Goal: Task Accomplishment & Management: Manage account settings

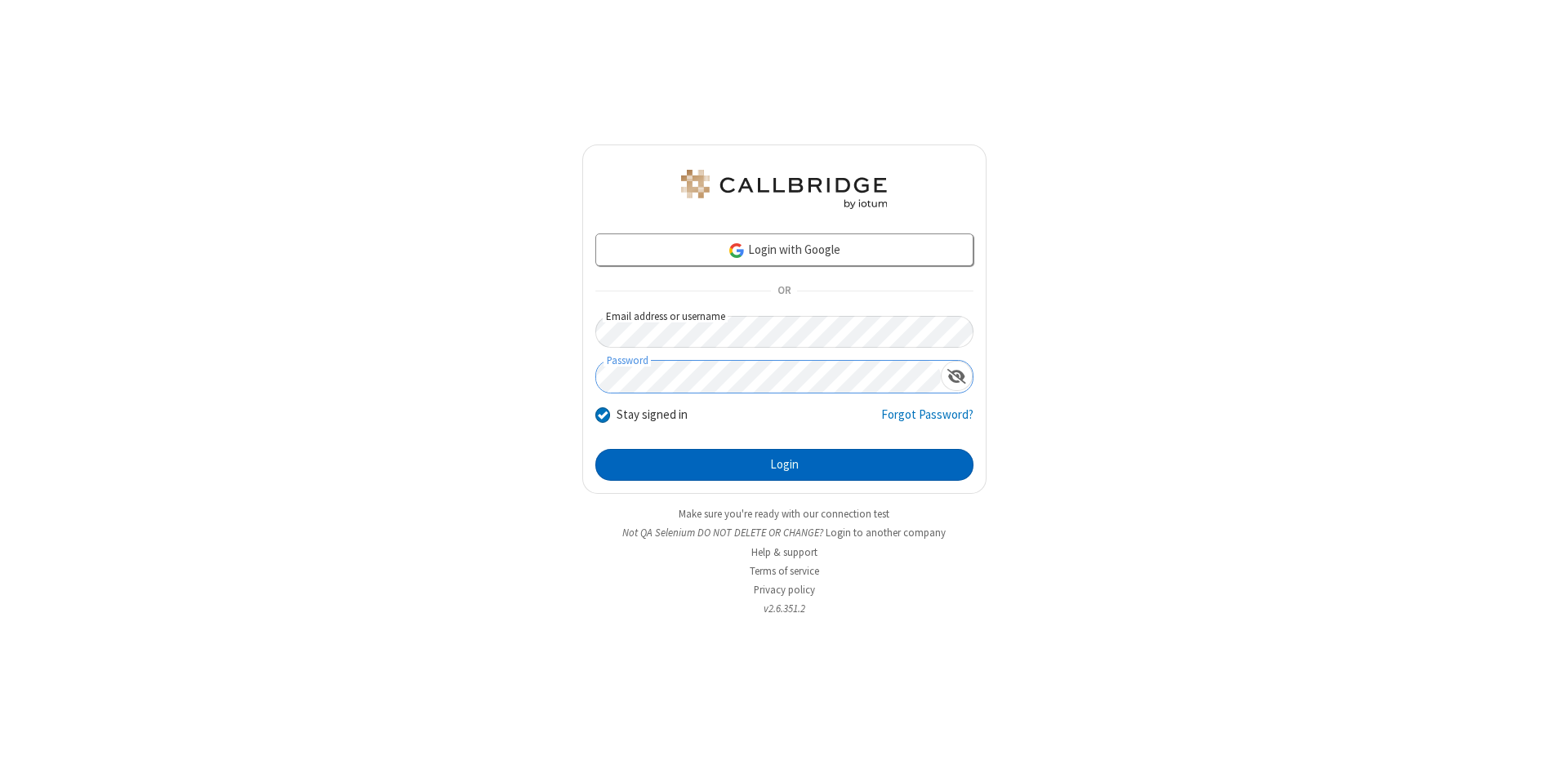
click at [784, 465] on button "Login" at bounding box center [784, 465] width 378 height 33
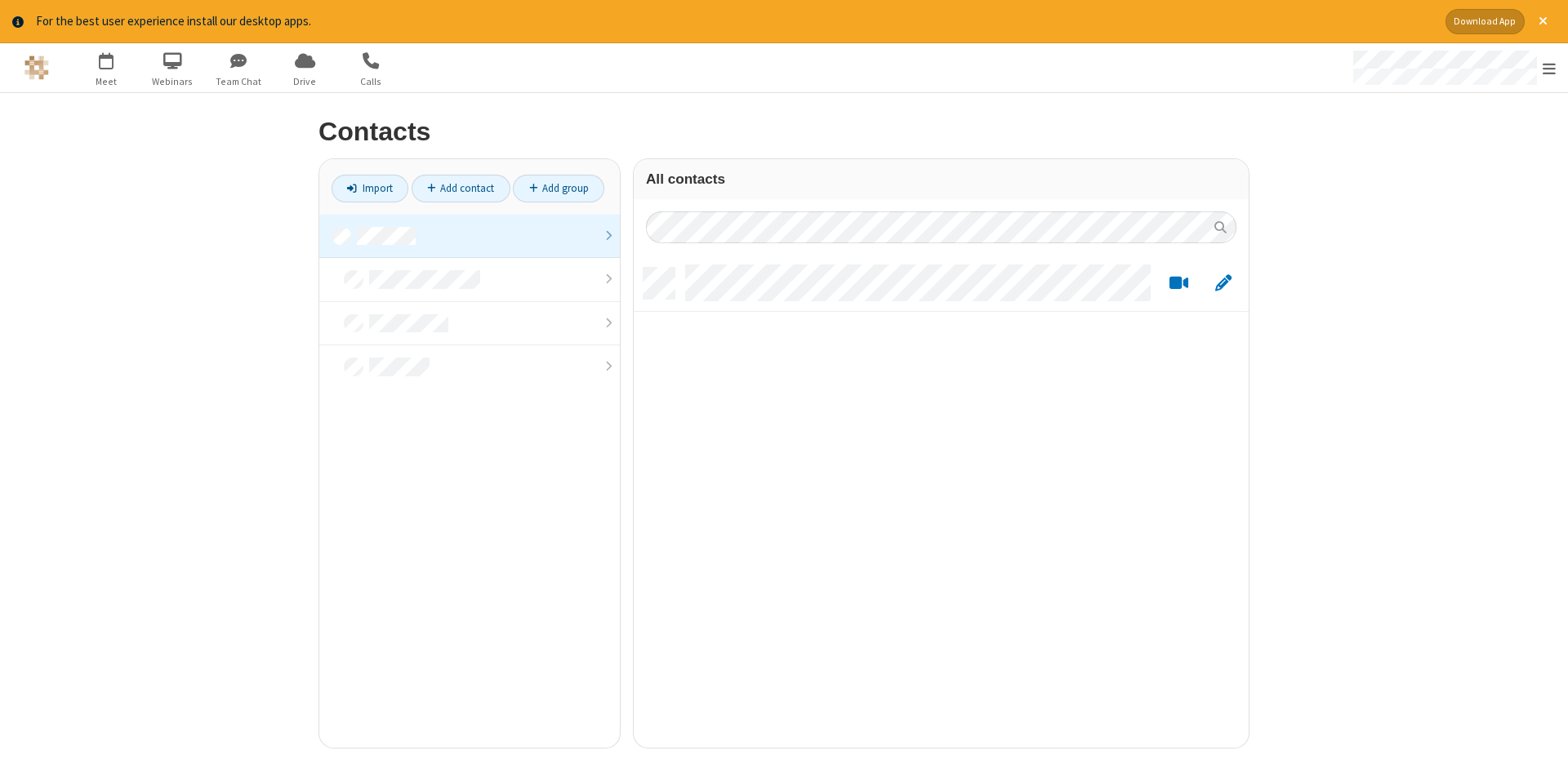
click at [470, 236] on link at bounding box center [470, 236] width 301 height 44
click at [461, 188] on link "Add contact" at bounding box center [461, 188] width 99 height 28
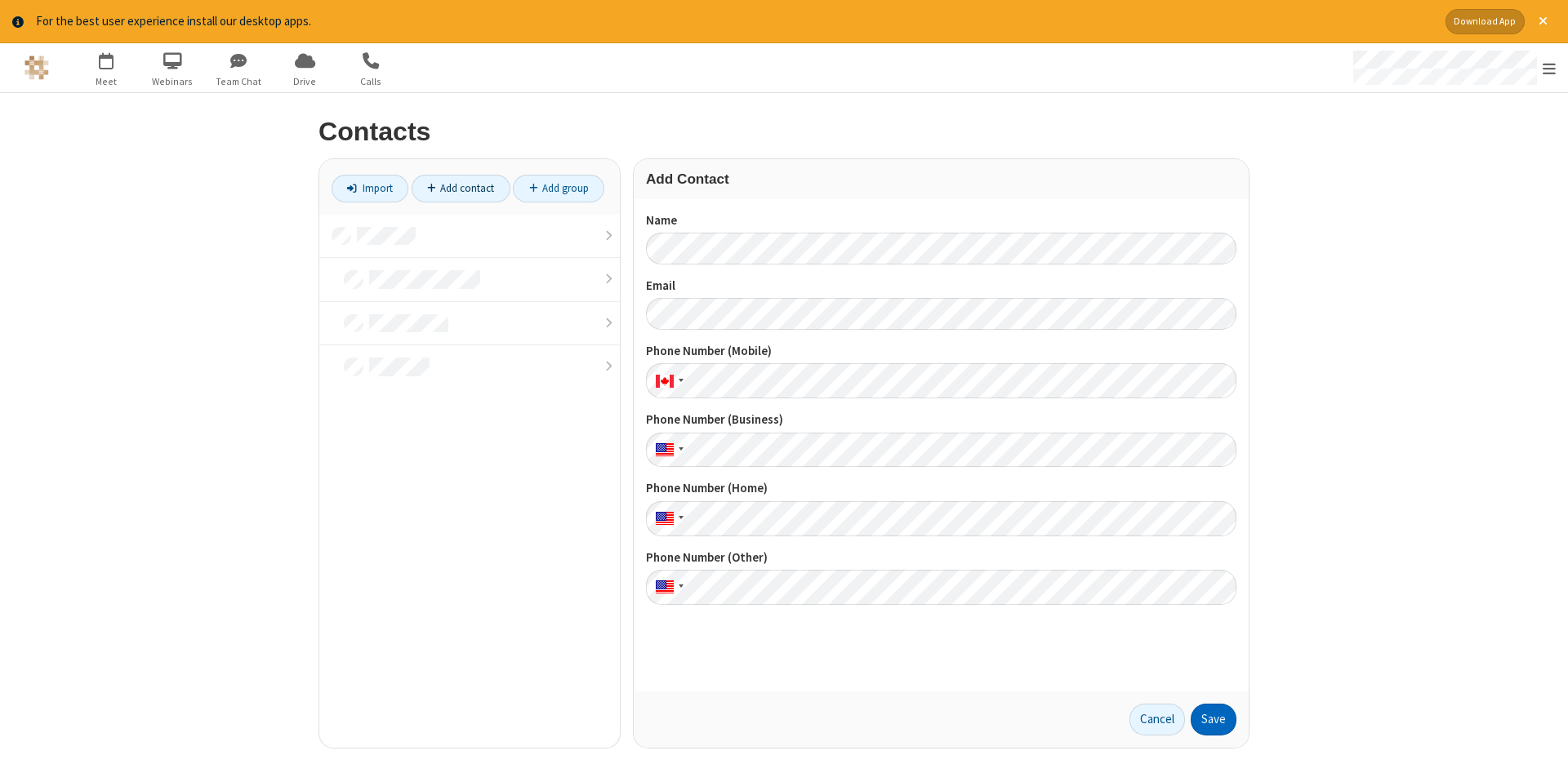
click at [1214, 719] on button "Save" at bounding box center [1213, 720] width 46 height 33
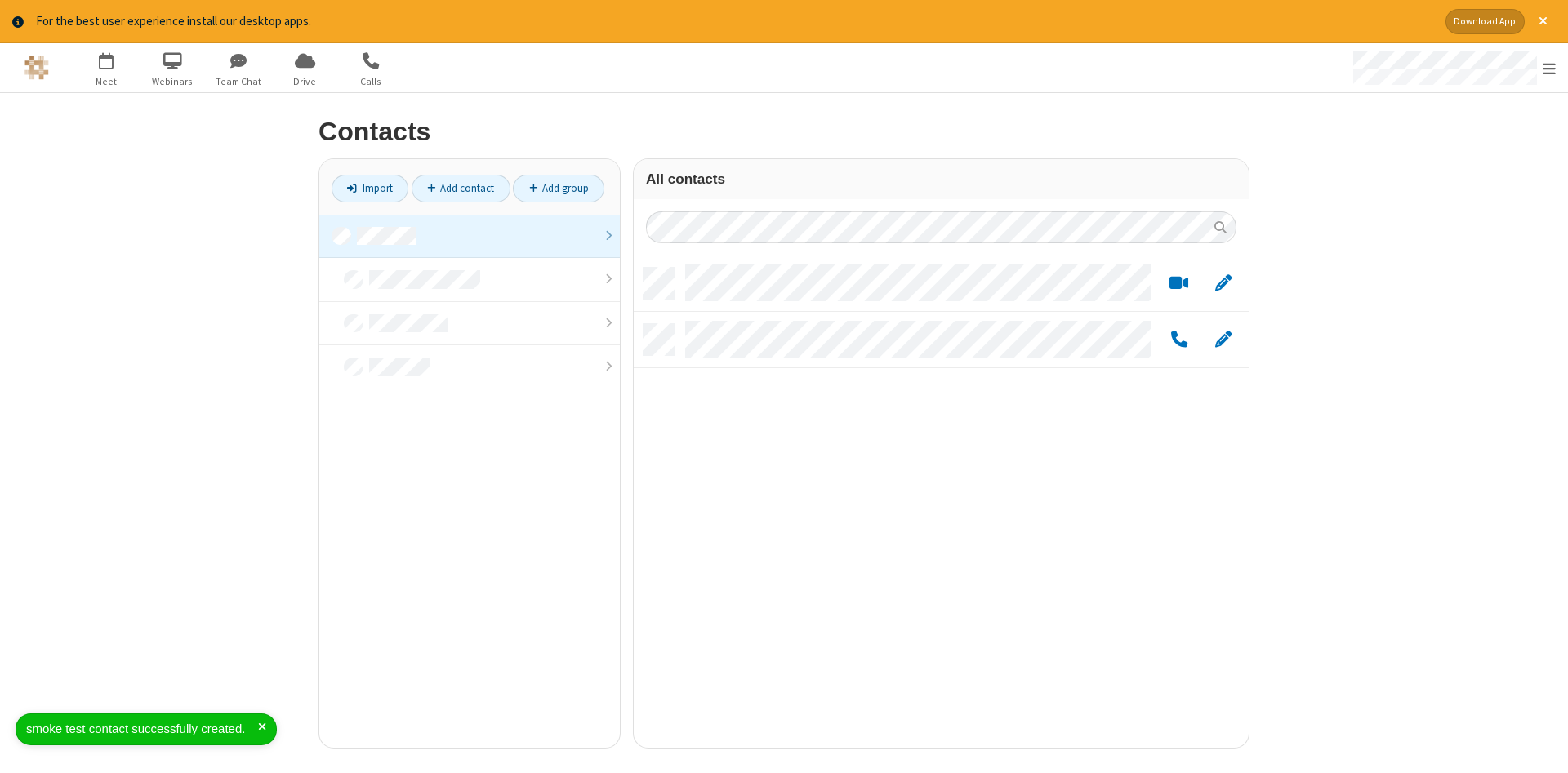
scroll to position [493, 615]
click at [461, 188] on link "Add contact" at bounding box center [461, 188] width 99 height 28
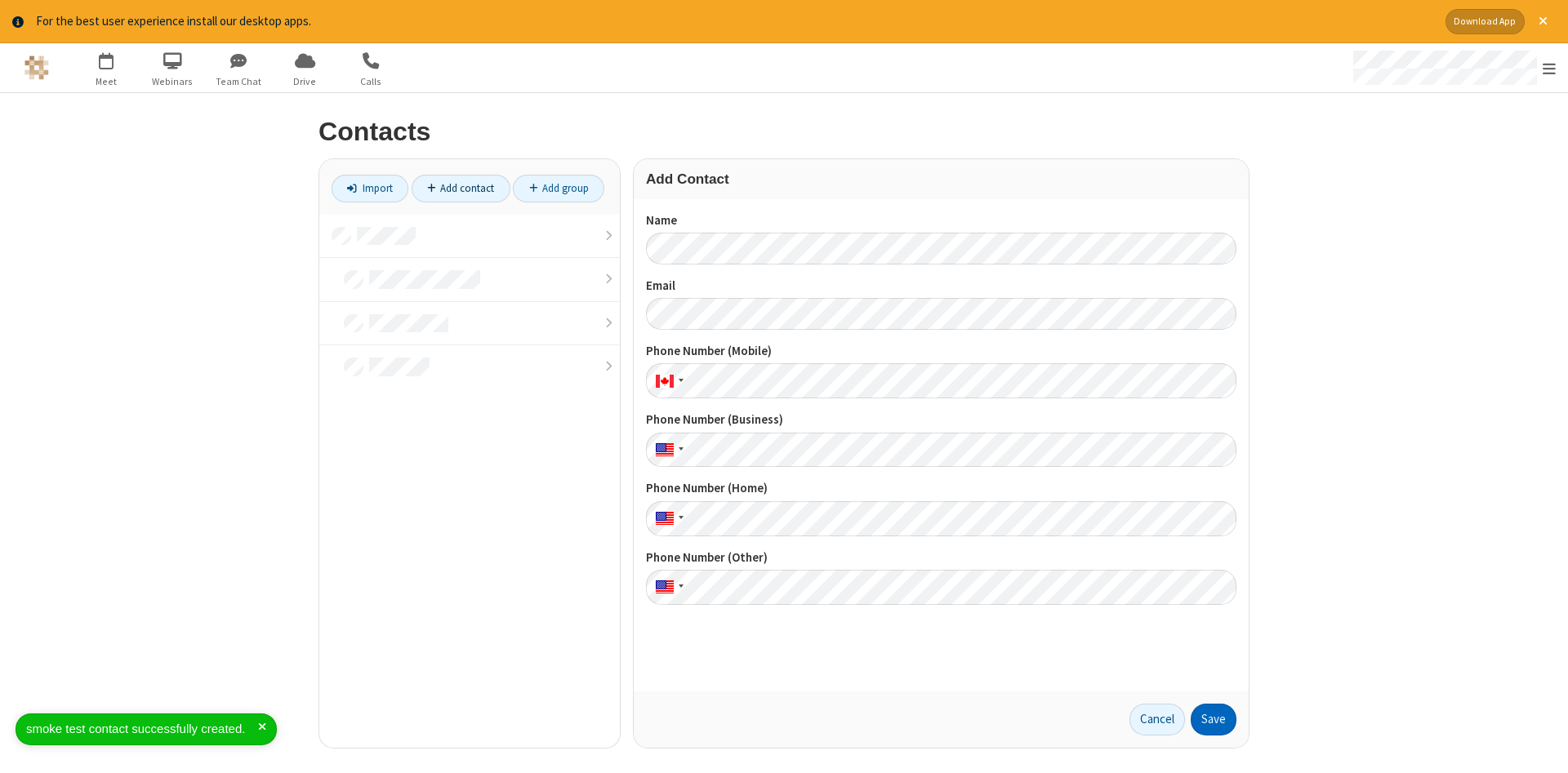
click at [1214, 719] on button "Save" at bounding box center [1213, 720] width 46 height 33
